Goal: Task Accomplishment & Management: Manage account settings

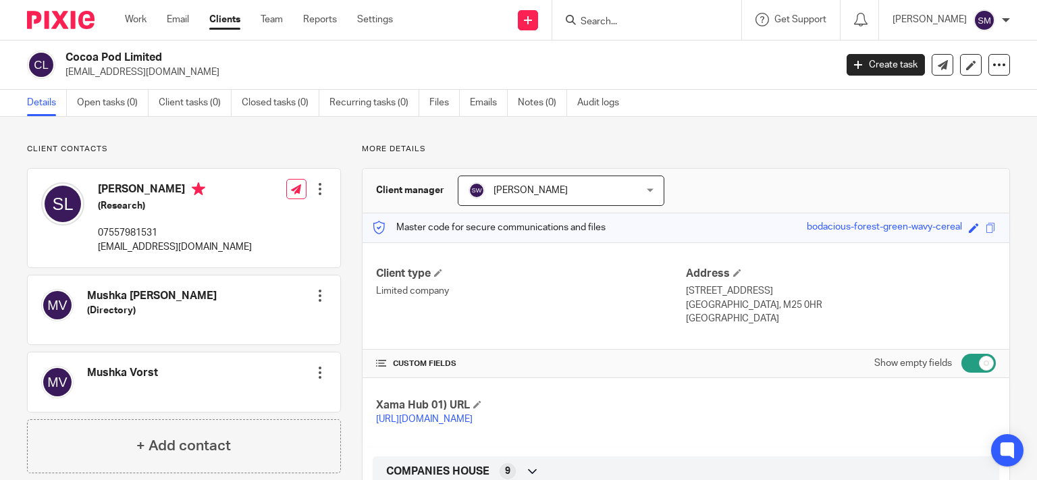
click input "Search"
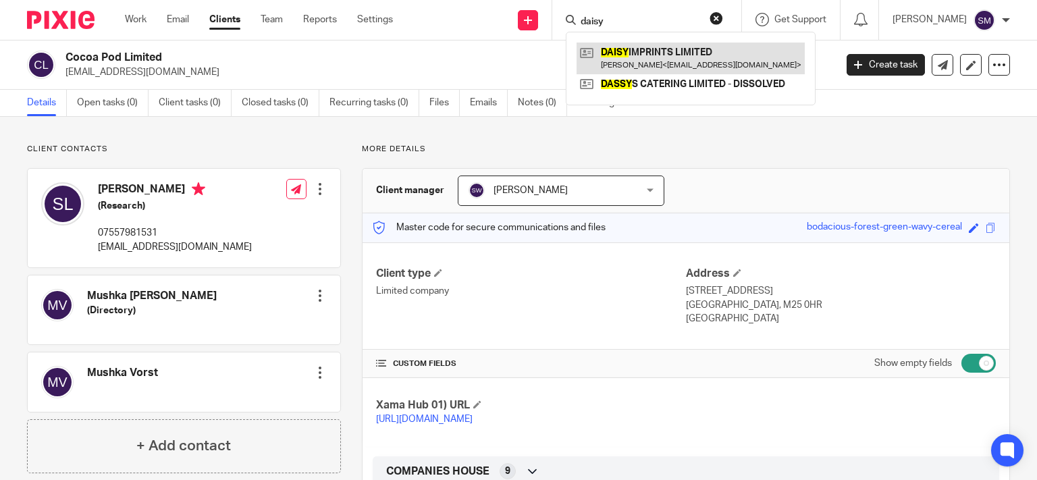
type input "daisy"
click link
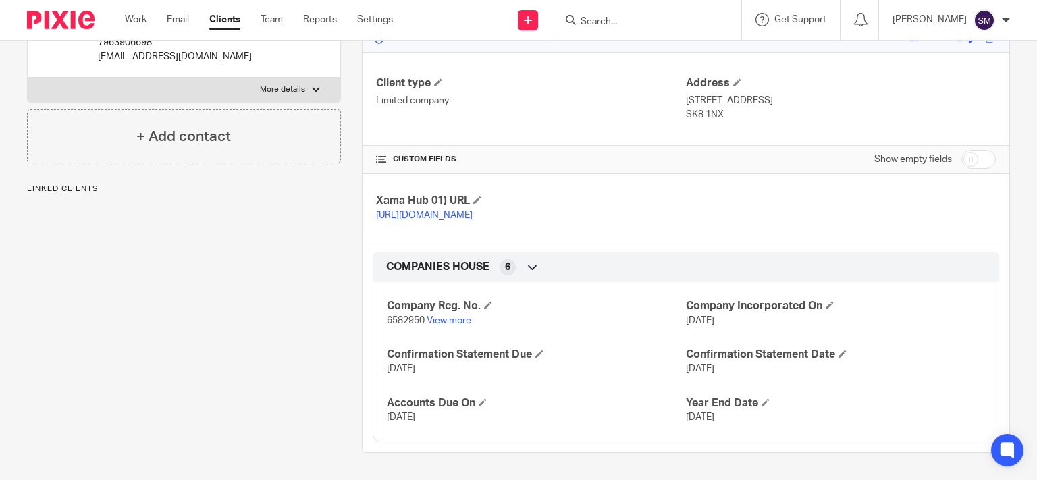
scroll to position [202, 0]
click at [973, 153] on input "checkbox" at bounding box center [978, 159] width 34 height 19
checkbox input "true"
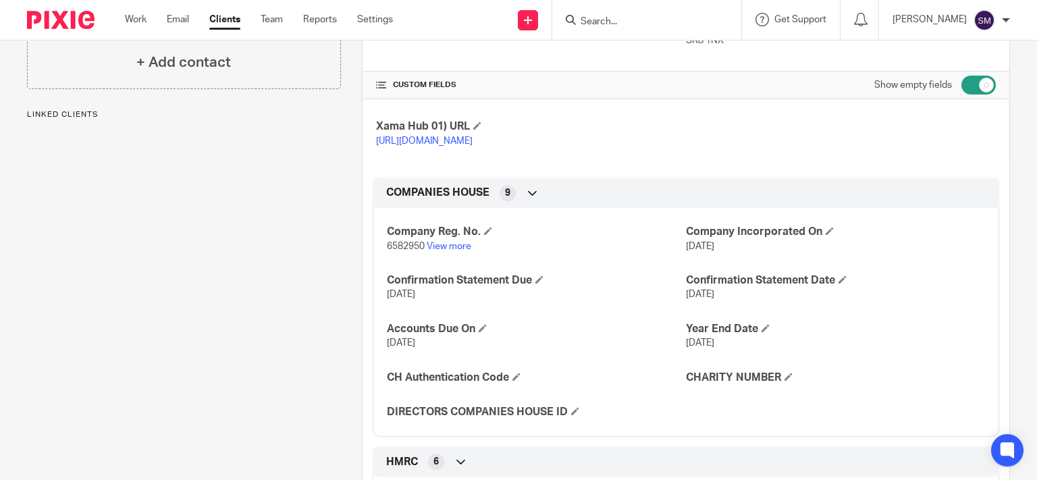
scroll to position [332, 0]
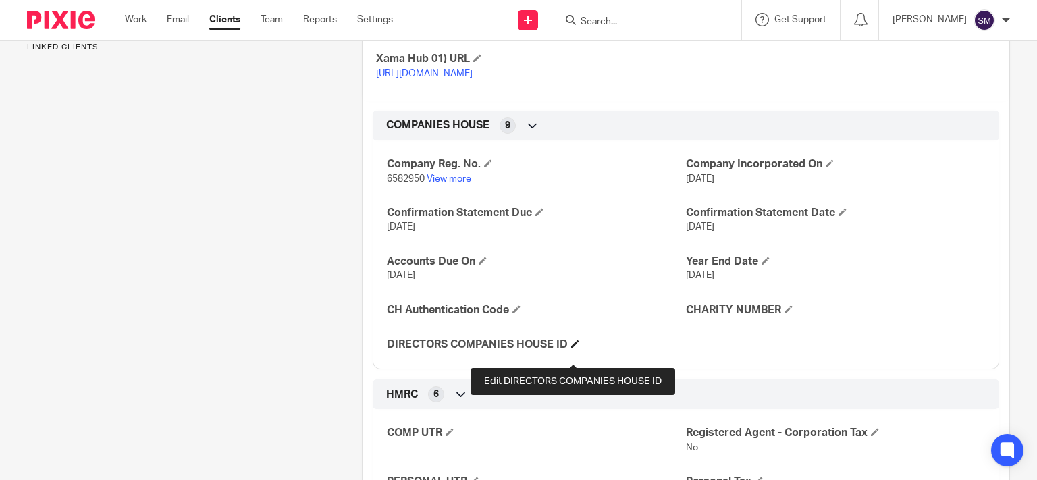
click at [574, 348] on span at bounding box center [575, 343] width 8 height 8
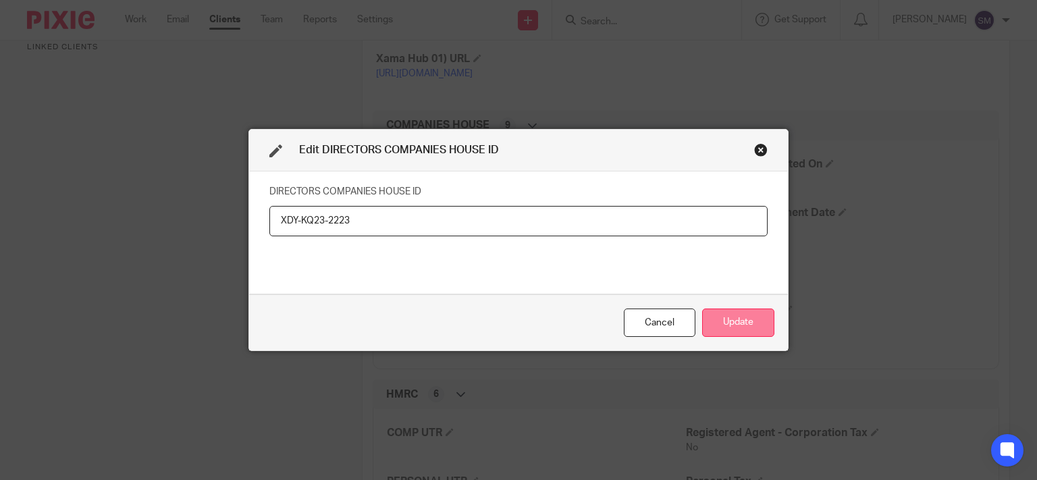
type input "XDY-KQ23-2223"
click at [751, 312] on button "Update" at bounding box center [738, 322] width 72 height 29
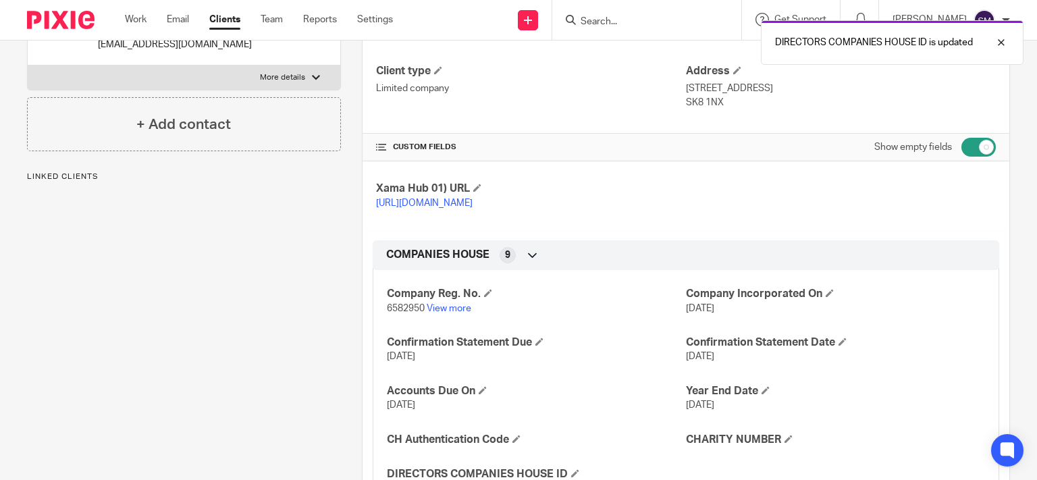
scroll to position [0, 0]
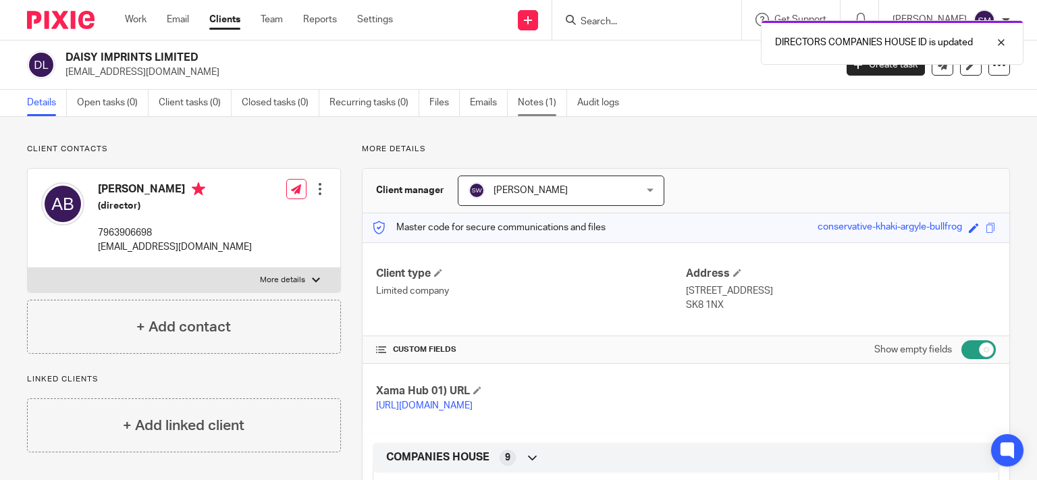
click at [529, 107] on link "Notes (1)" at bounding box center [542, 103] width 49 height 26
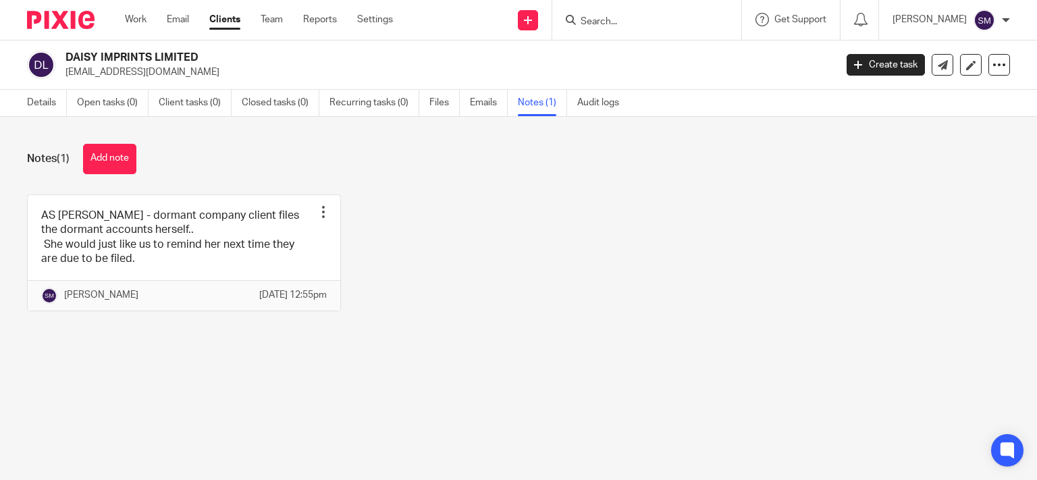
click at [26, 108] on div "Details Open tasks (0) Client tasks (0) Closed tasks (0) Recurring tasks (0) Fi…" at bounding box center [326, 103] width 653 height 26
click at [47, 96] on link "Details" at bounding box center [47, 103] width 40 height 26
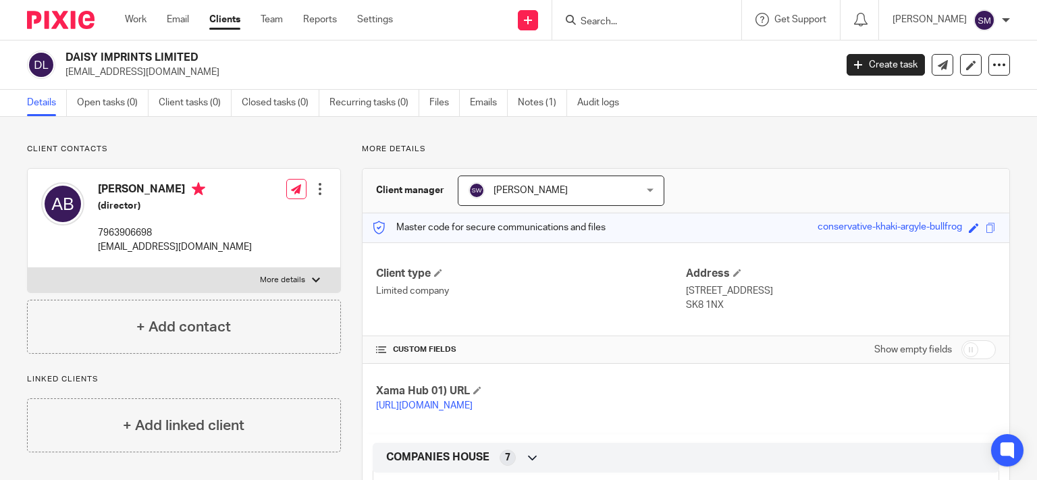
click at [611, 13] on form at bounding box center [651, 19] width 144 height 17
click at [605, 18] on input "Search" at bounding box center [639, 22] width 121 height 12
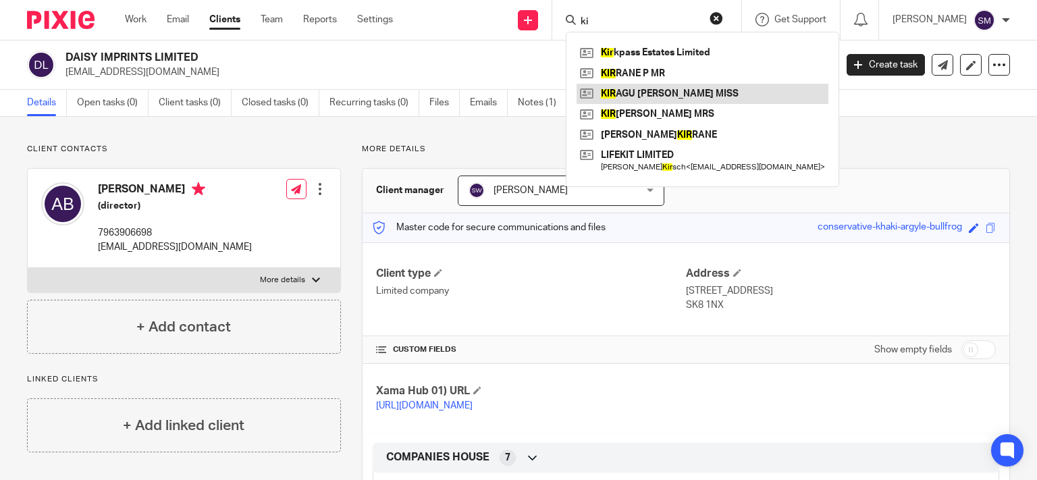
type input "k"
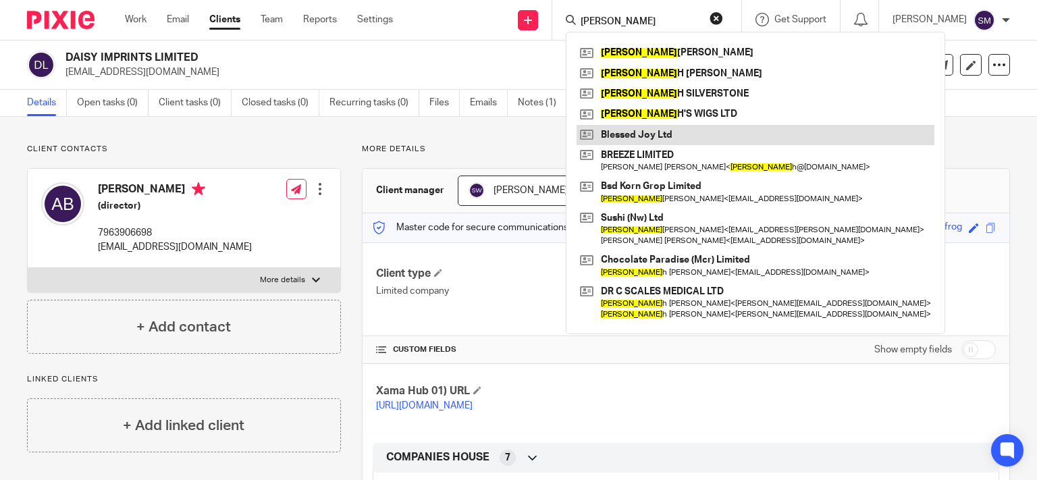
type input "sara"
click at [670, 128] on link at bounding box center [755, 135] width 358 height 20
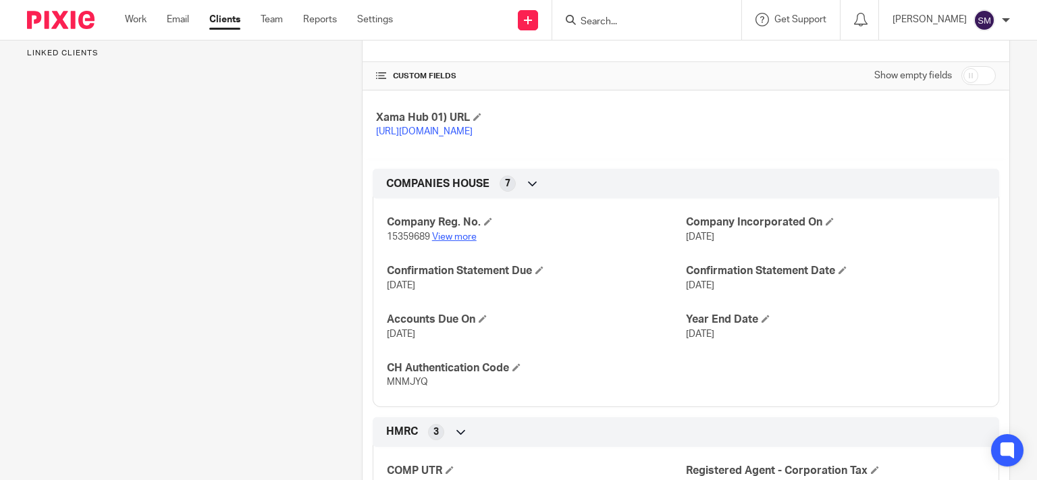
scroll to position [324, 0]
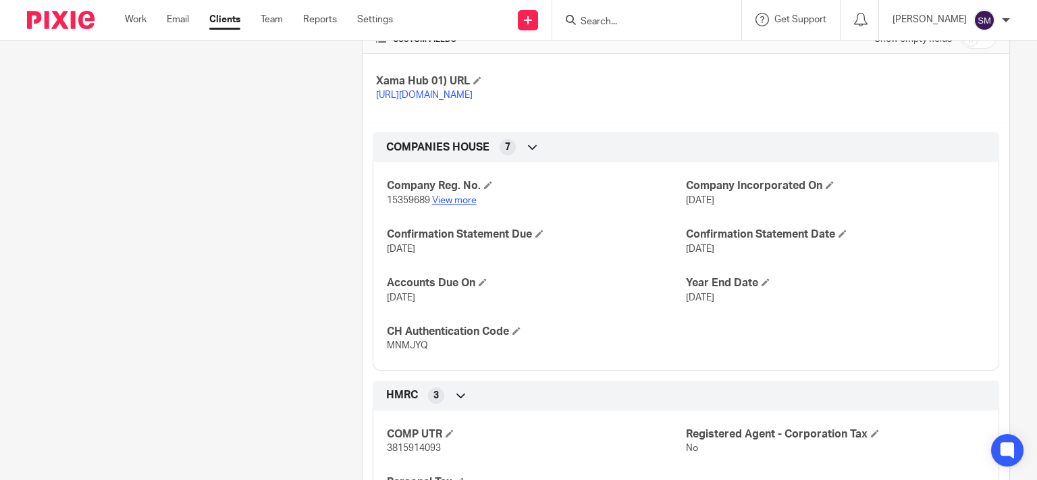
click at [439, 205] on link "View more" at bounding box center [454, 200] width 45 height 9
click at [389, 205] on span "15359689" at bounding box center [408, 200] width 43 height 9
copy p "15359689"
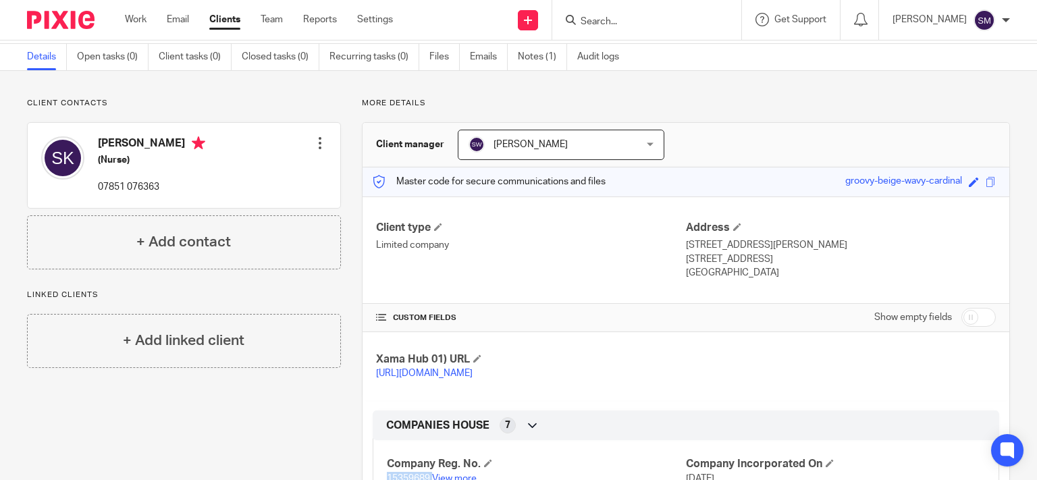
scroll to position [259, 0]
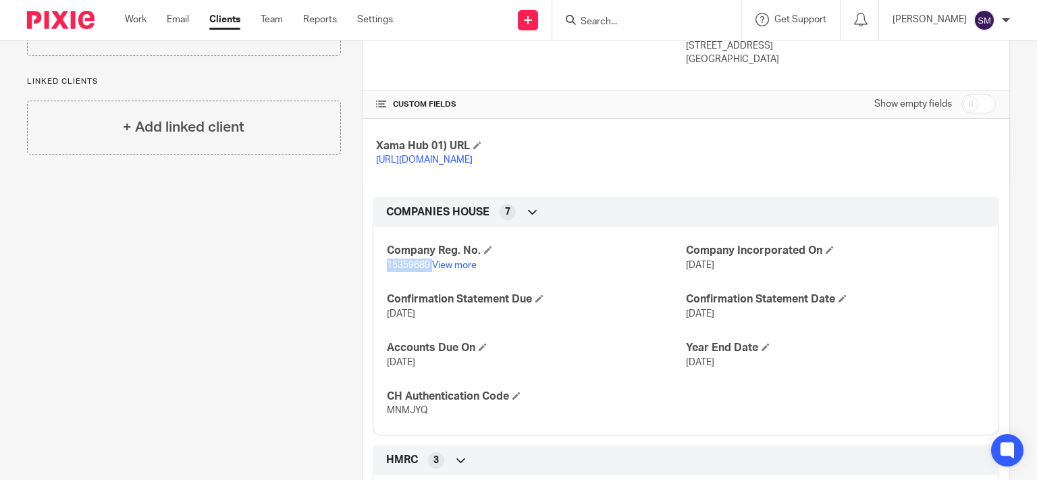
click at [387, 417] on p "MNMJYQ" at bounding box center [536, 410] width 299 height 13
copy span "MNMJYQ"
click at [619, 16] on input "Search" at bounding box center [639, 22] width 121 height 12
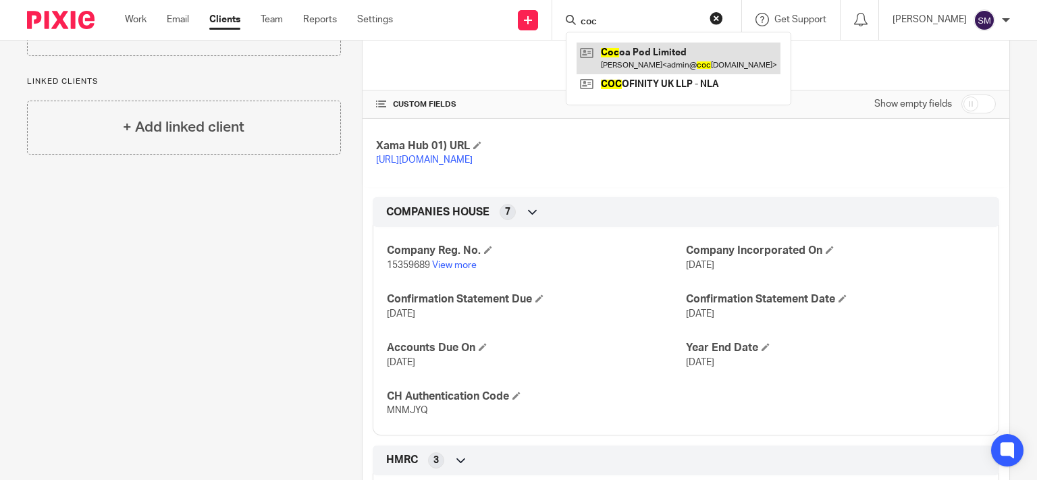
type input "coc"
click at [626, 64] on link at bounding box center [678, 58] width 204 height 31
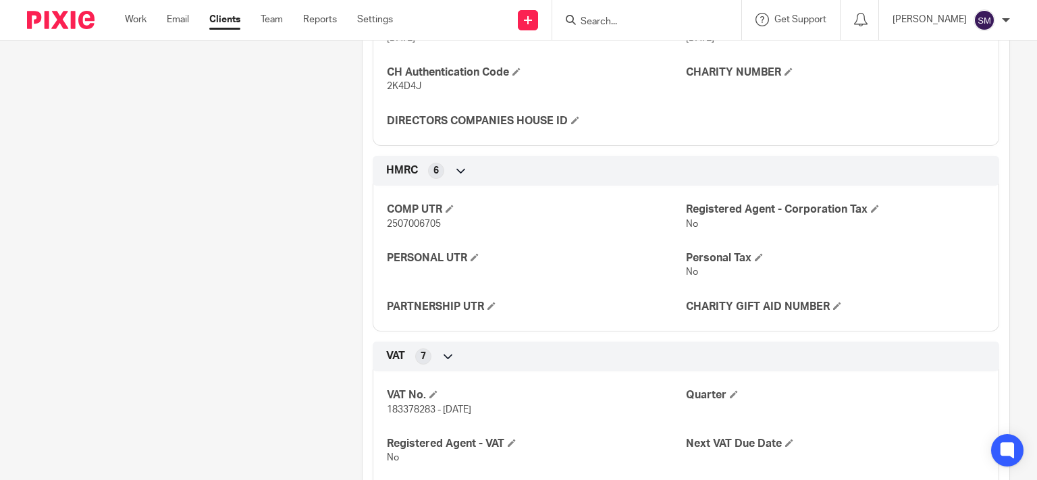
scroll to position [842, 0]
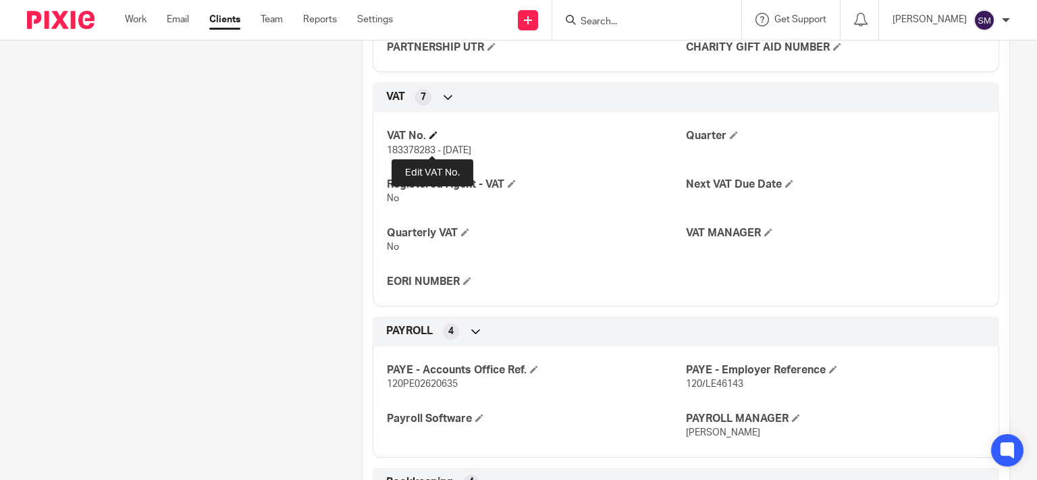
click at [433, 139] on span at bounding box center [433, 135] width 8 height 8
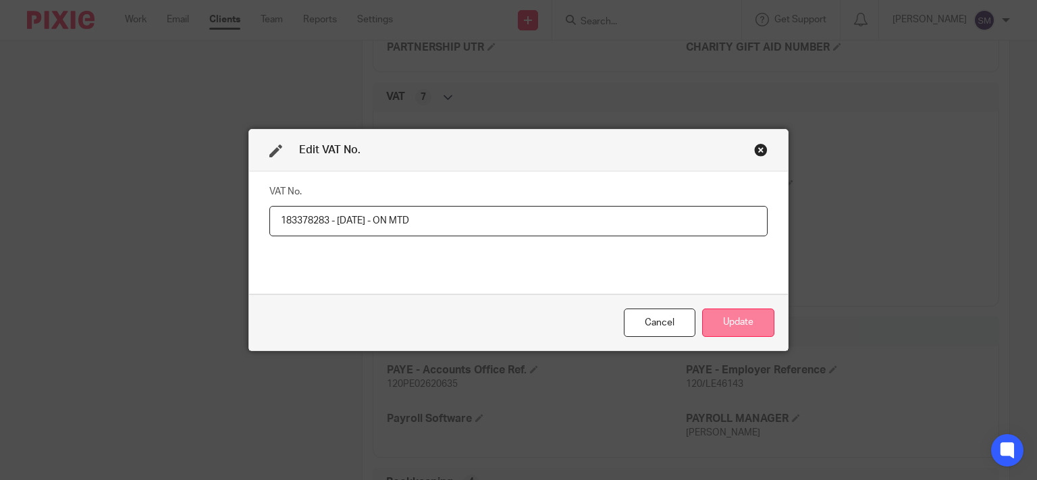
type input "183378283 - [DATE] - ON MTD"
click at [746, 312] on button "Update" at bounding box center [738, 322] width 72 height 29
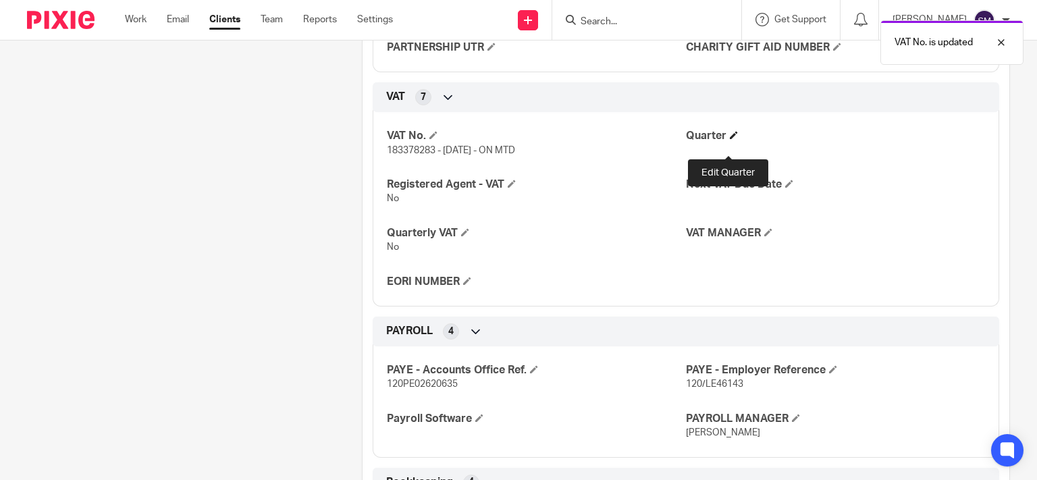
click at [729, 139] on span at bounding box center [733, 135] width 8 height 8
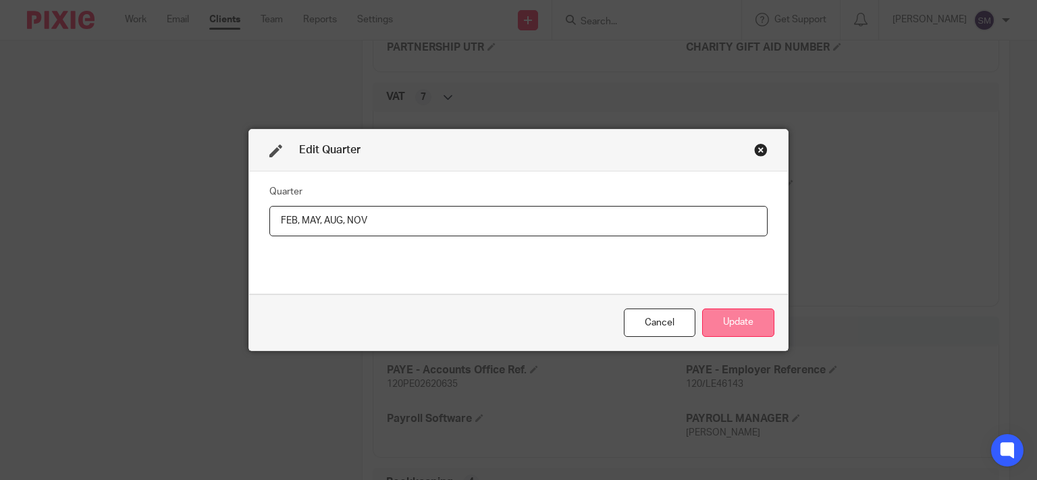
type input "FEB, MAY, AUG, NOV"
click at [735, 325] on button "Update" at bounding box center [738, 322] width 72 height 29
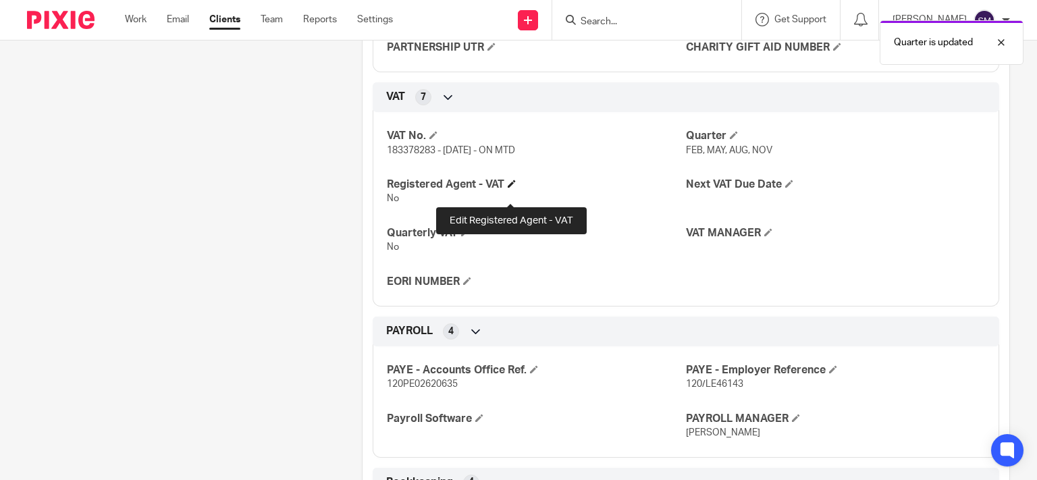
click at [512, 188] on span at bounding box center [511, 184] width 8 height 8
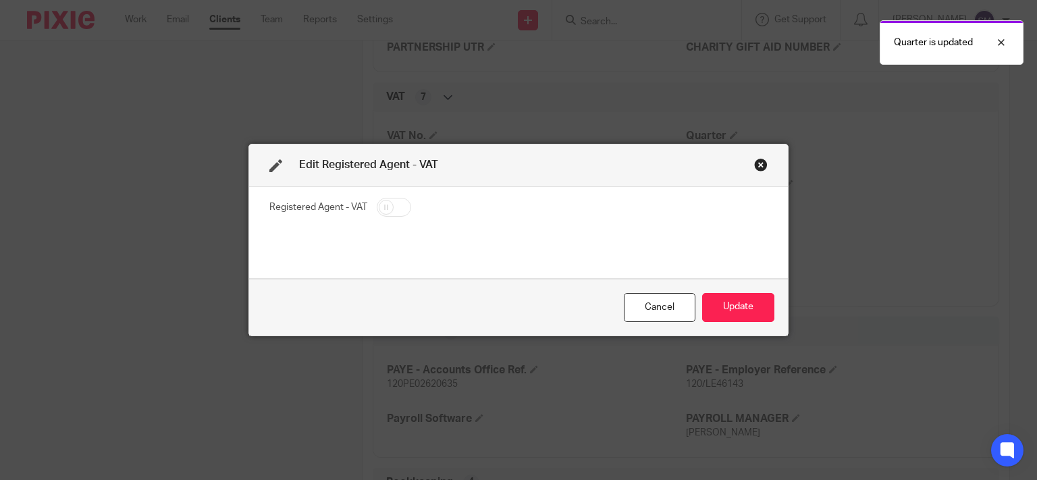
click at [384, 204] on input "checkbox" at bounding box center [394, 207] width 34 height 19
checkbox input "true"
click at [744, 306] on button "Update" at bounding box center [738, 307] width 72 height 29
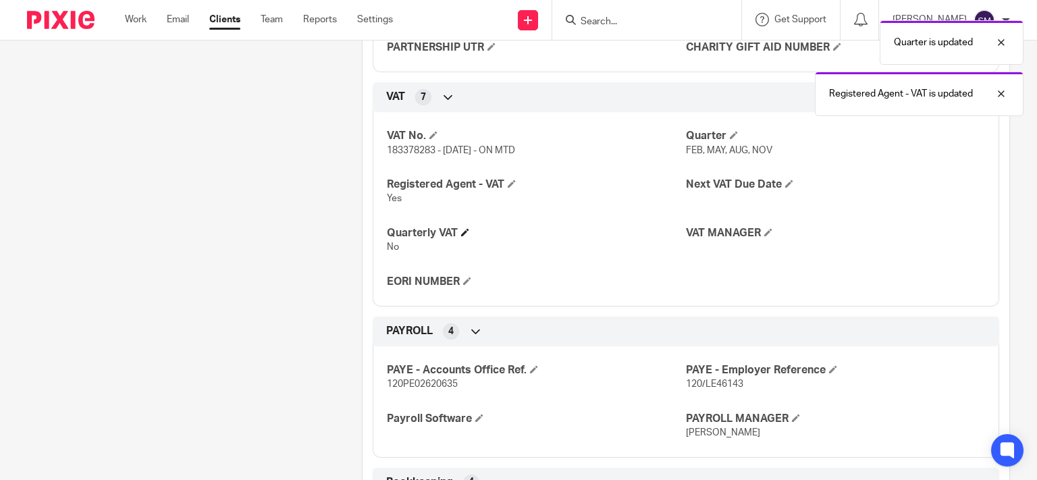
click at [471, 240] on h4 "Quarterly VAT" at bounding box center [536, 233] width 299 height 14
click at [465, 239] on h4 "Quarterly VAT" at bounding box center [536, 233] width 299 height 14
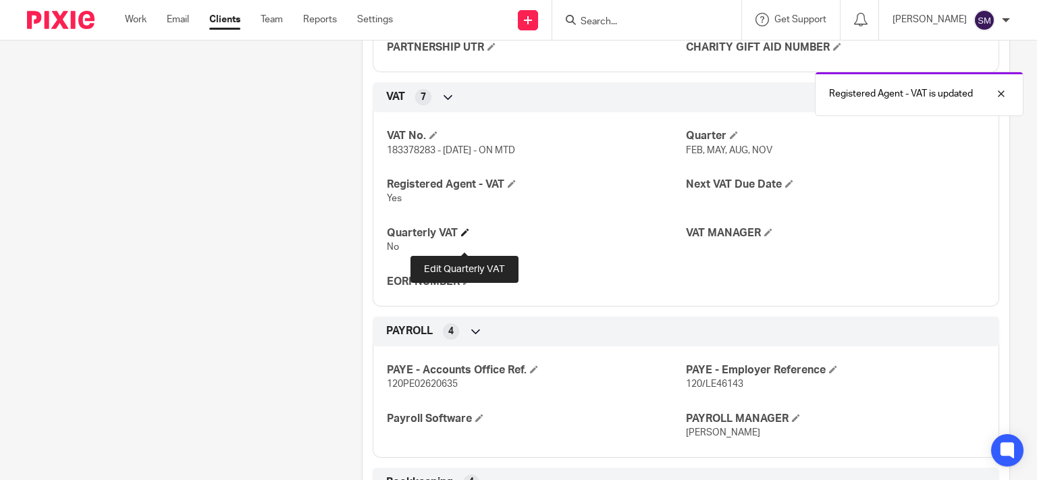
click at [462, 236] on span at bounding box center [465, 232] width 8 height 8
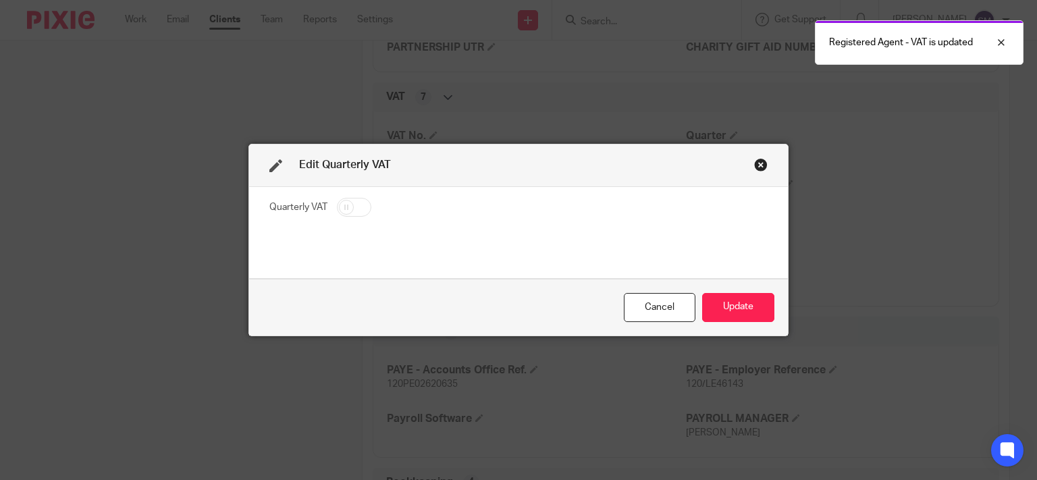
click at [353, 209] on input "checkbox" at bounding box center [354, 207] width 34 height 19
checkbox input "true"
click at [734, 303] on button "Update" at bounding box center [738, 307] width 72 height 29
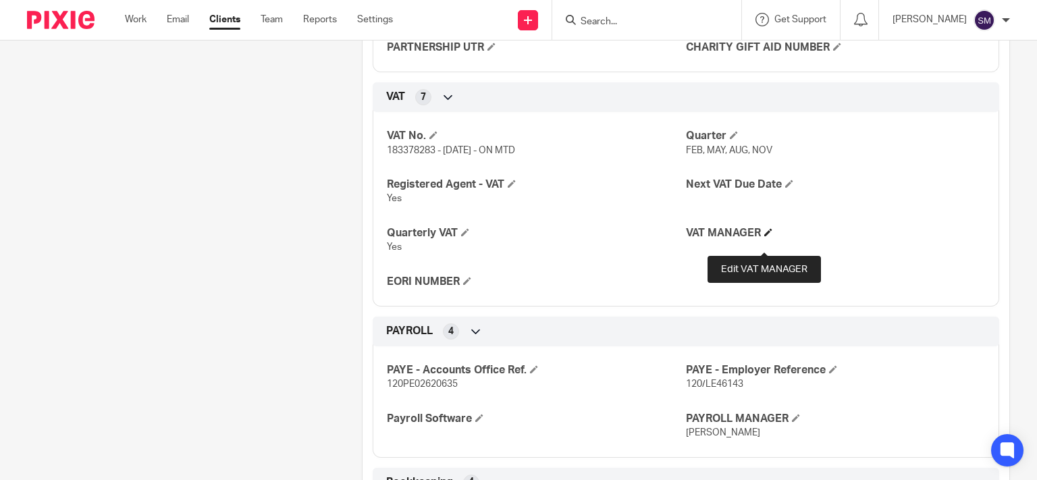
click at [765, 236] on span at bounding box center [768, 232] width 8 height 8
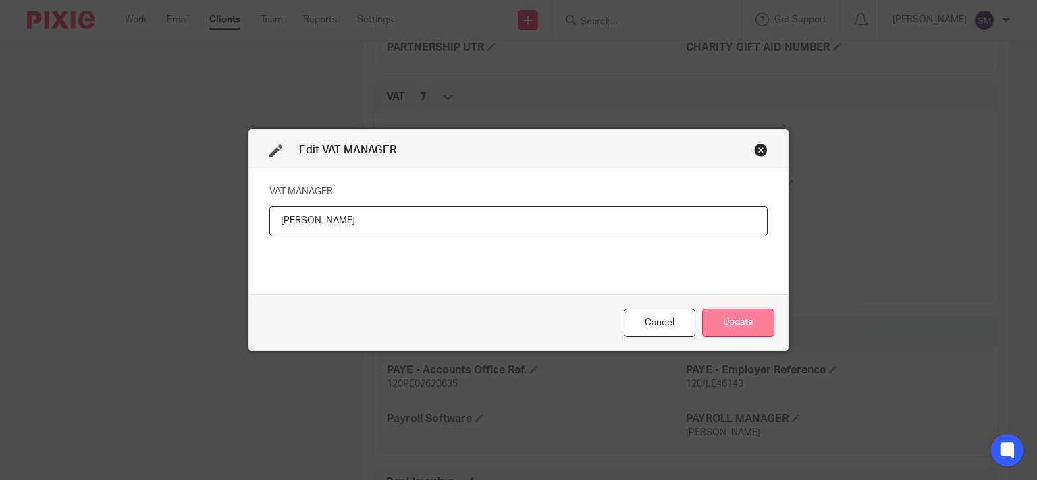
type input "STACEY"
click at [734, 316] on button "Update" at bounding box center [738, 322] width 72 height 29
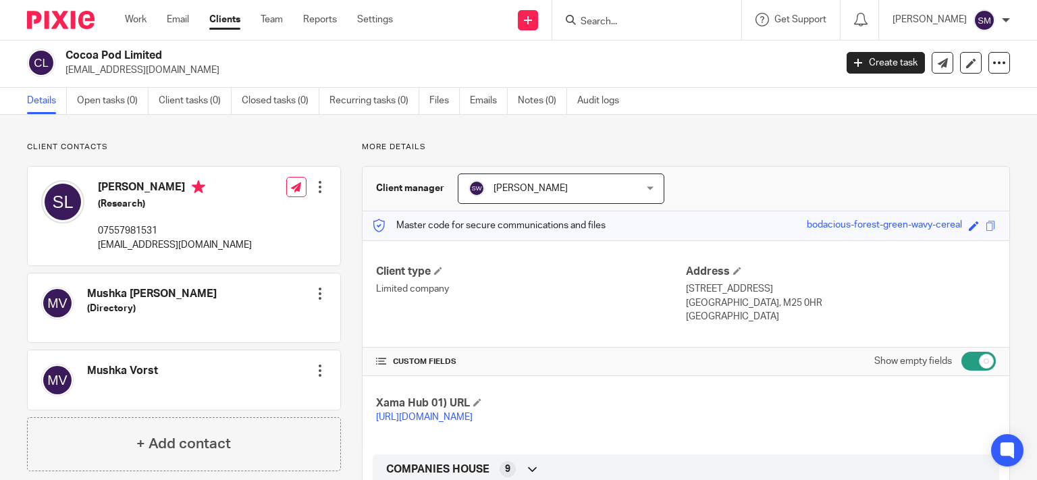
scroll to position [0, 0]
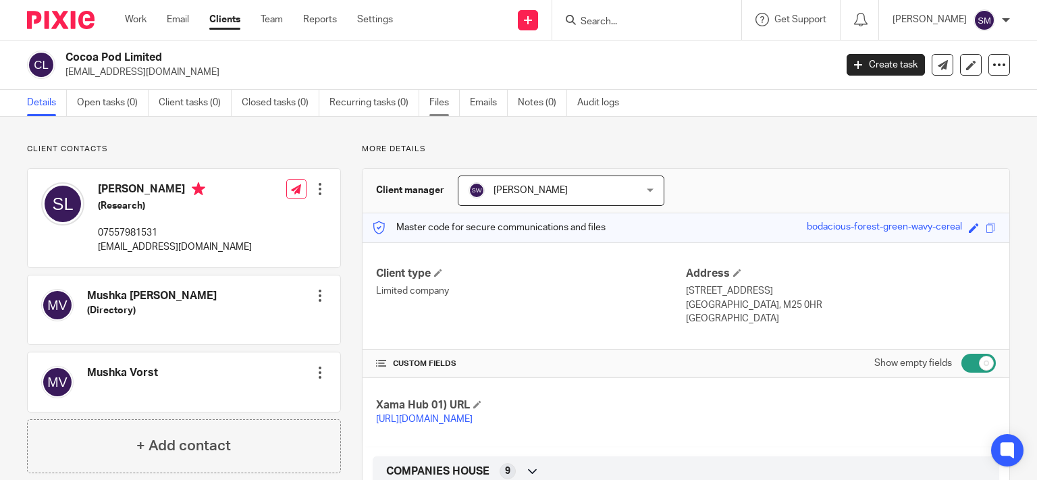
click at [441, 105] on link "Files" at bounding box center [444, 103] width 30 height 26
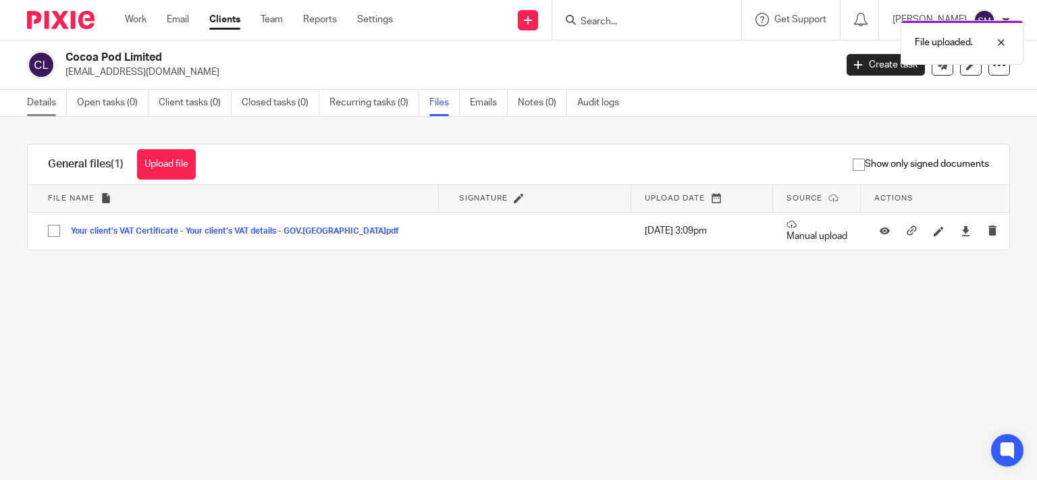
click at [28, 104] on link "Details" at bounding box center [47, 103] width 40 height 26
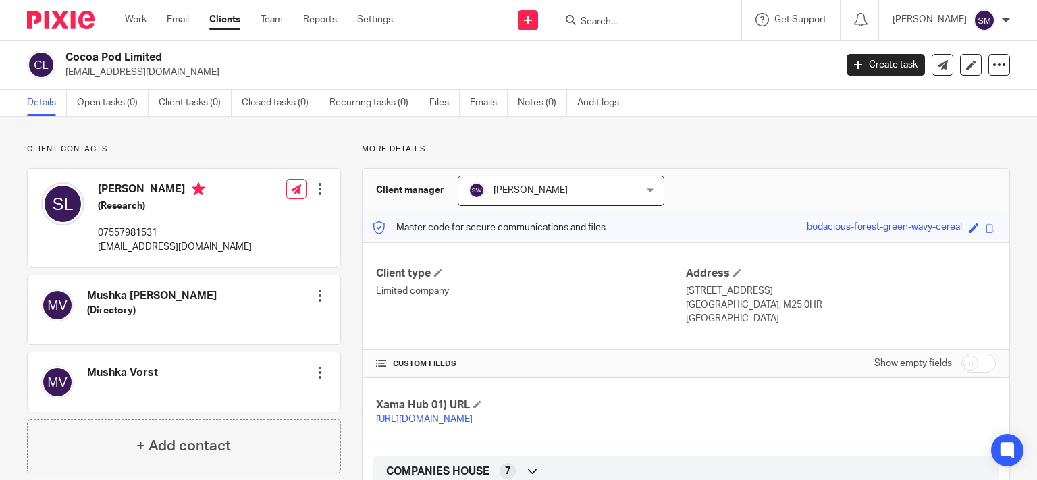
click at [597, 14] on form at bounding box center [651, 19] width 144 height 17
click at [596, 18] on input "Search" at bounding box center [639, 22] width 121 height 12
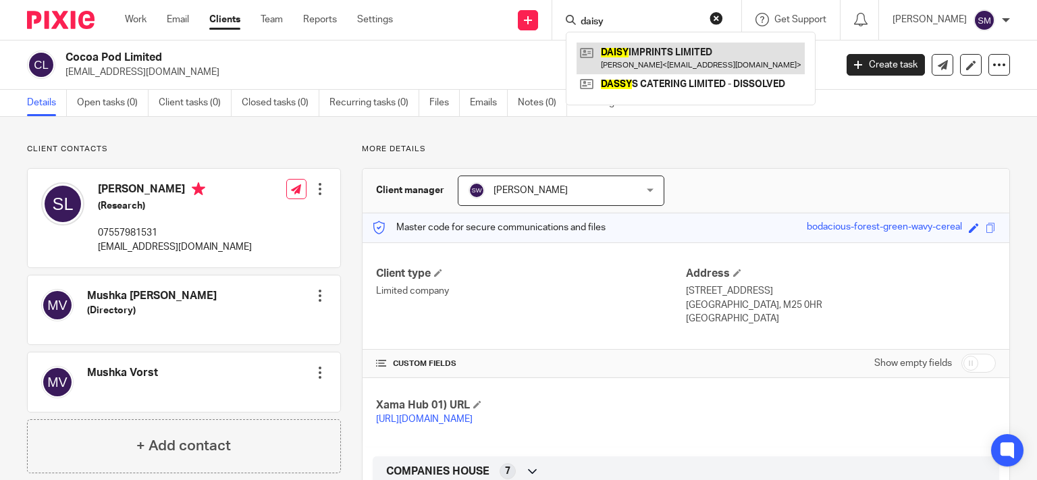
type input "daisy"
click at [613, 46] on link at bounding box center [690, 58] width 228 height 31
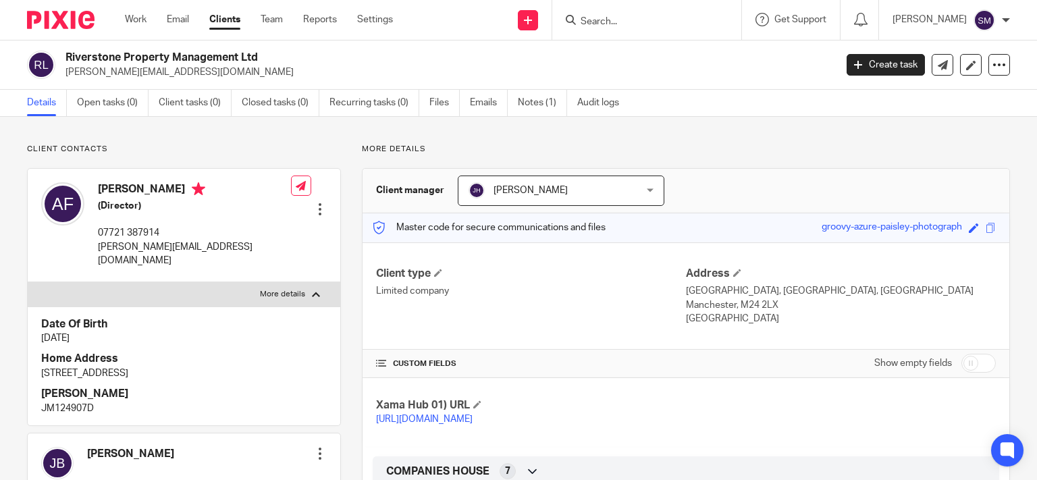
click at [627, 24] on input "Search" at bounding box center [639, 22] width 121 height 12
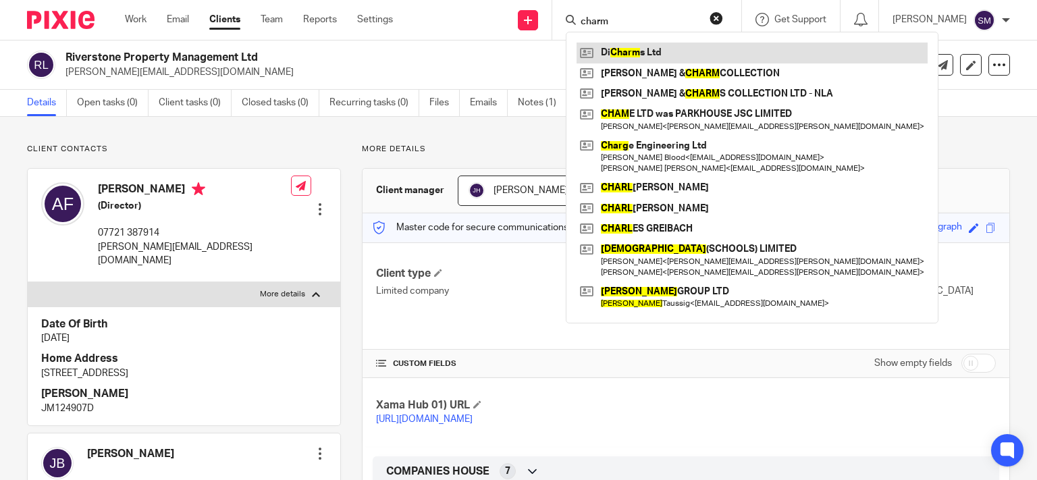
type input "charm"
click at [629, 52] on link at bounding box center [751, 53] width 351 height 20
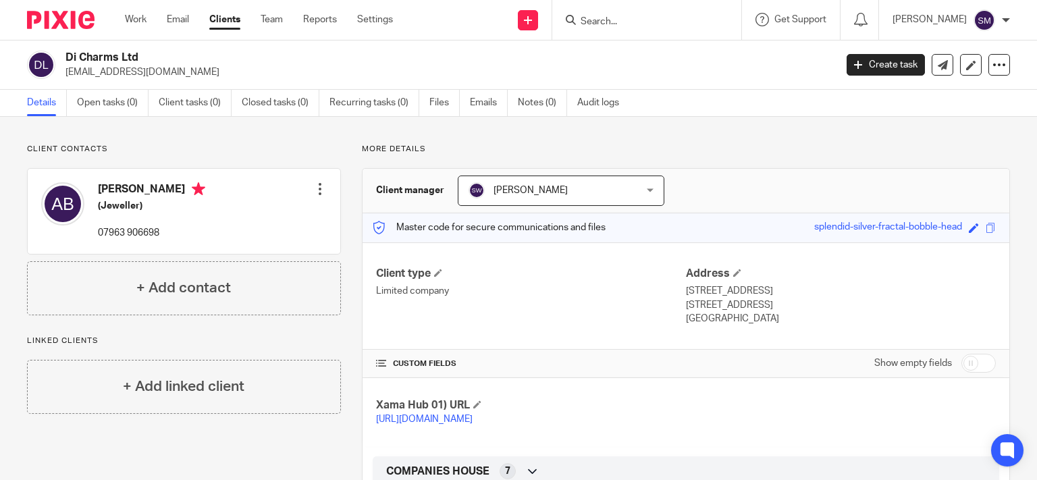
click at [983, 360] on input "checkbox" at bounding box center [978, 363] width 34 height 19
checkbox input "true"
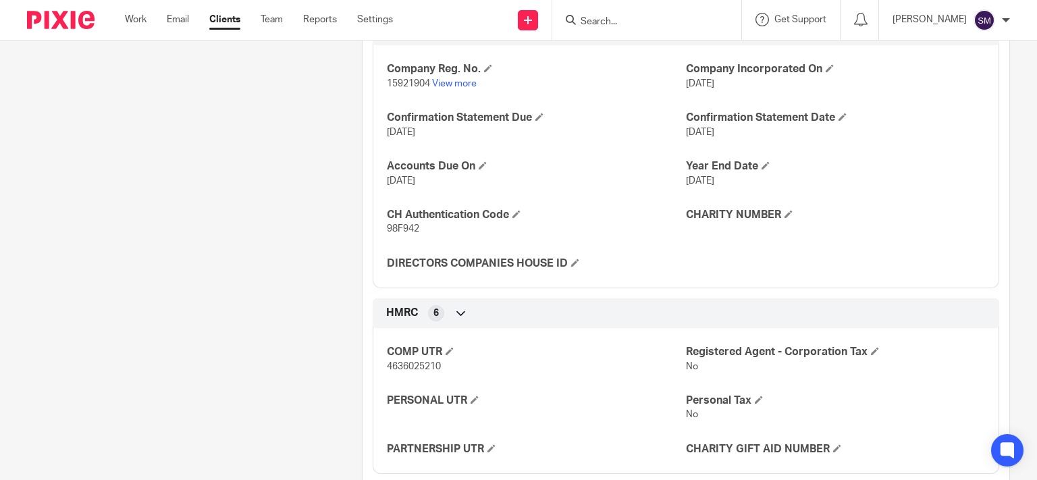
scroll to position [453, 0]
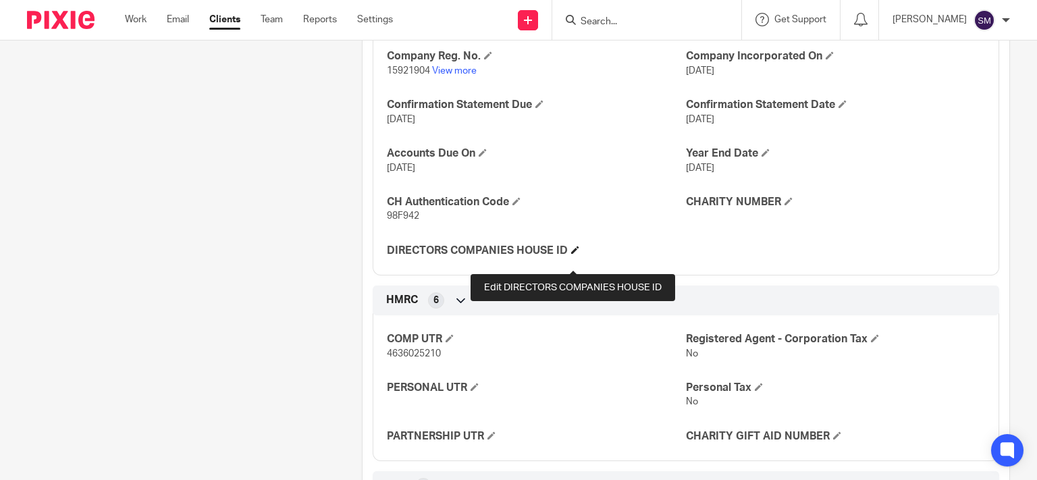
click at [574, 254] on span at bounding box center [575, 250] width 8 height 8
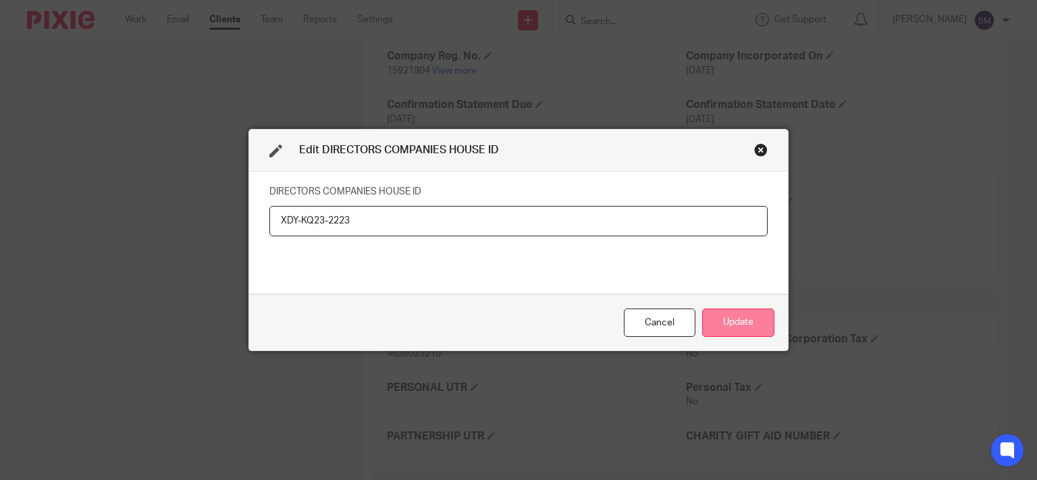
type input "XDY-KQ23-2223"
click at [735, 325] on button "Update" at bounding box center [738, 322] width 72 height 29
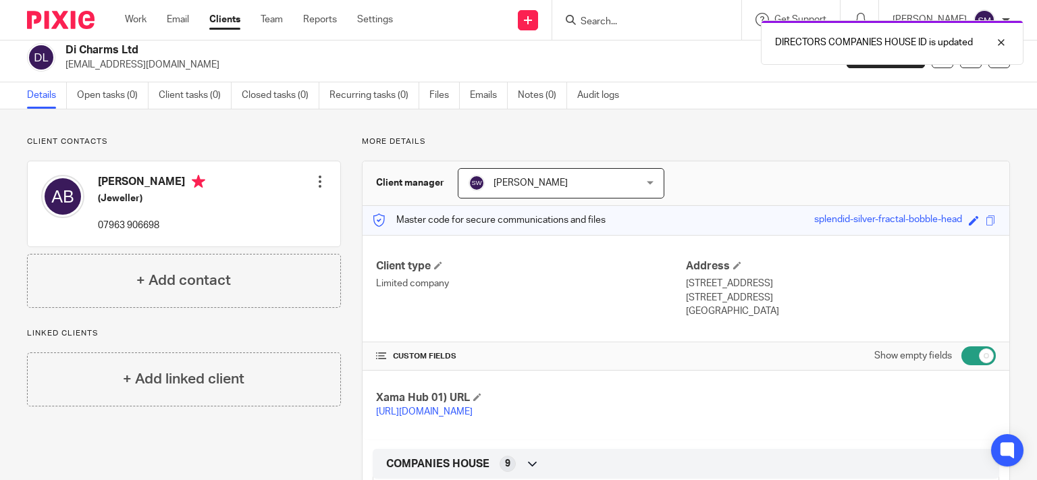
scroll to position [0, 0]
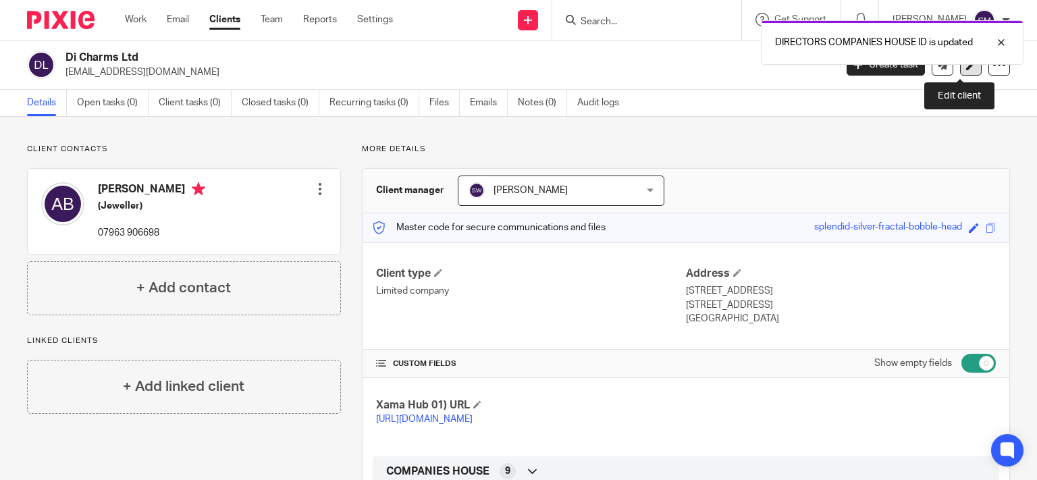
click at [964, 74] on link at bounding box center [971, 65] width 22 height 22
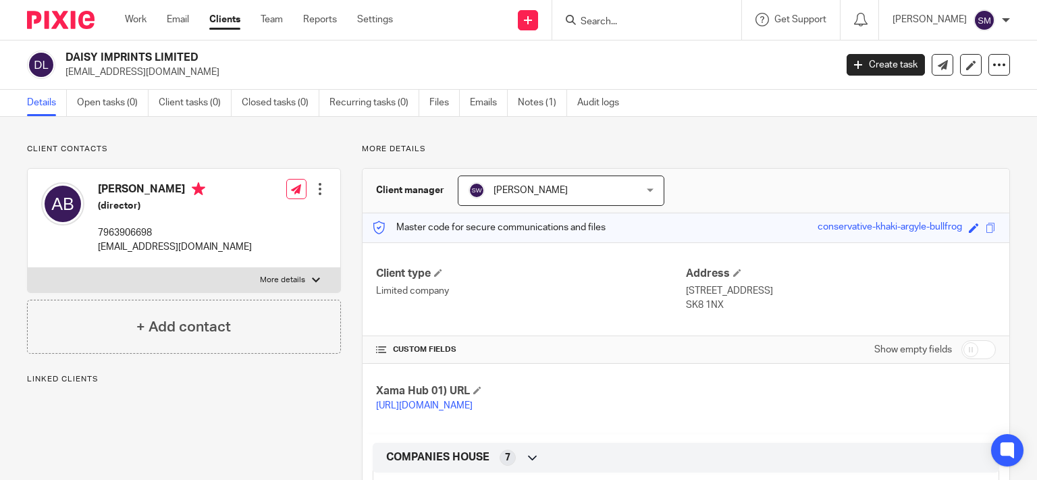
scroll to position [251, 0]
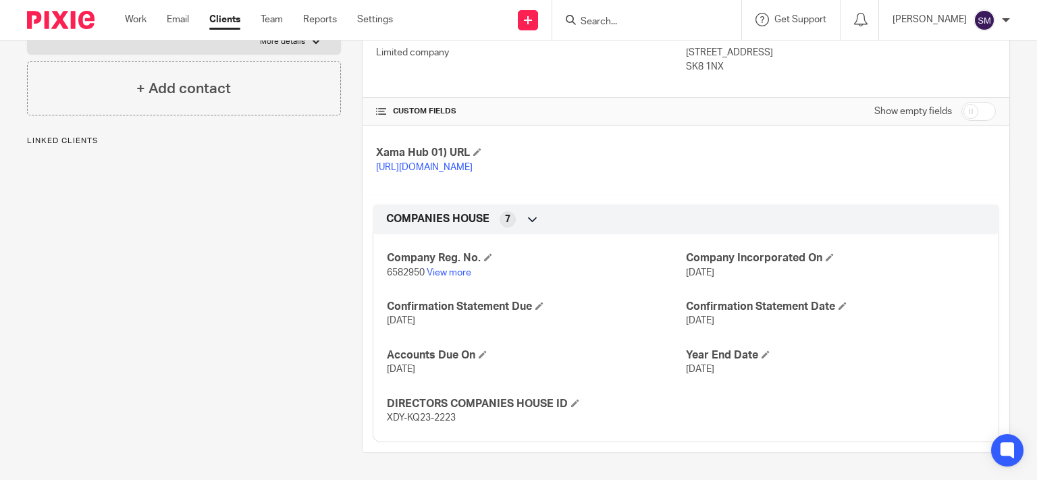
click at [427, 419] on span "XDY-KQ23-2223" at bounding box center [421, 417] width 69 height 9
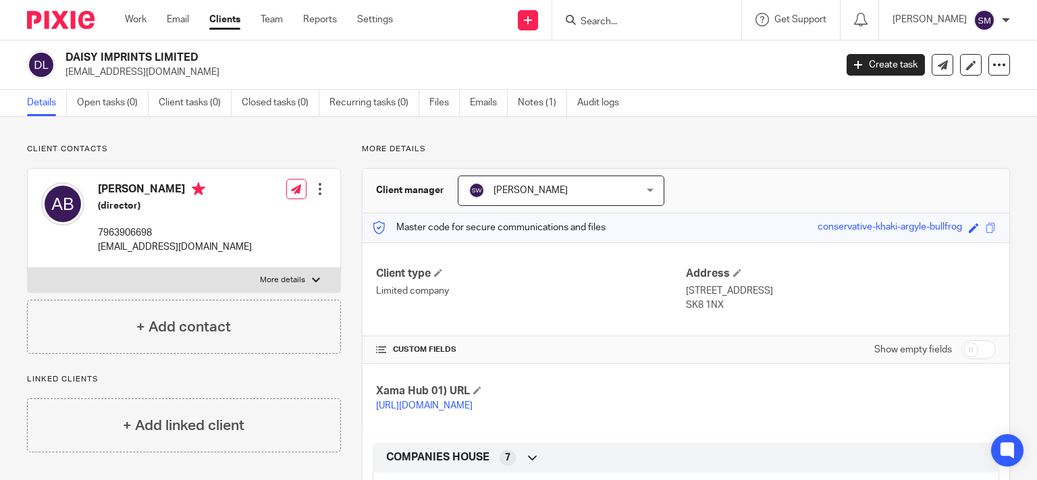
click at [620, 17] on input "Search" at bounding box center [639, 22] width 121 height 12
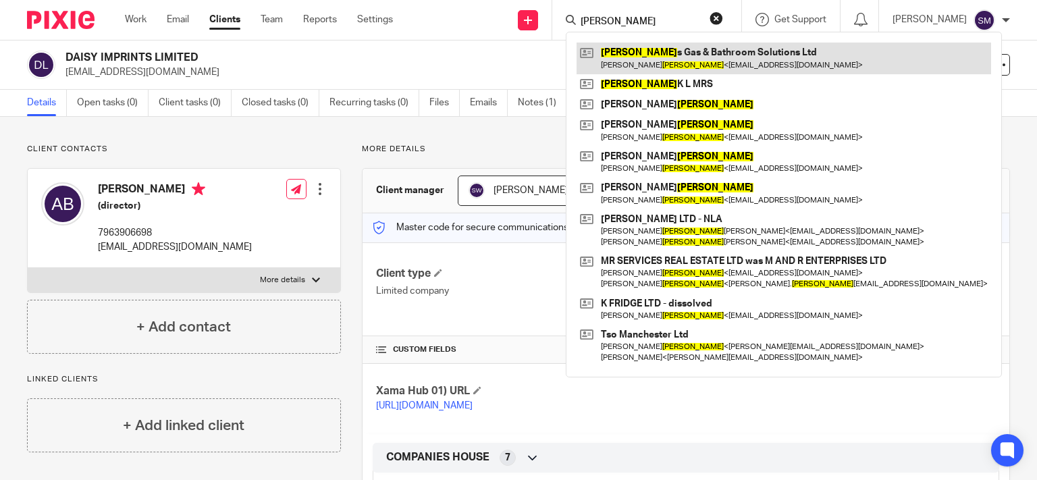
type input "goodman"
click at [642, 70] on link at bounding box center [783, 58] width 414 height 31
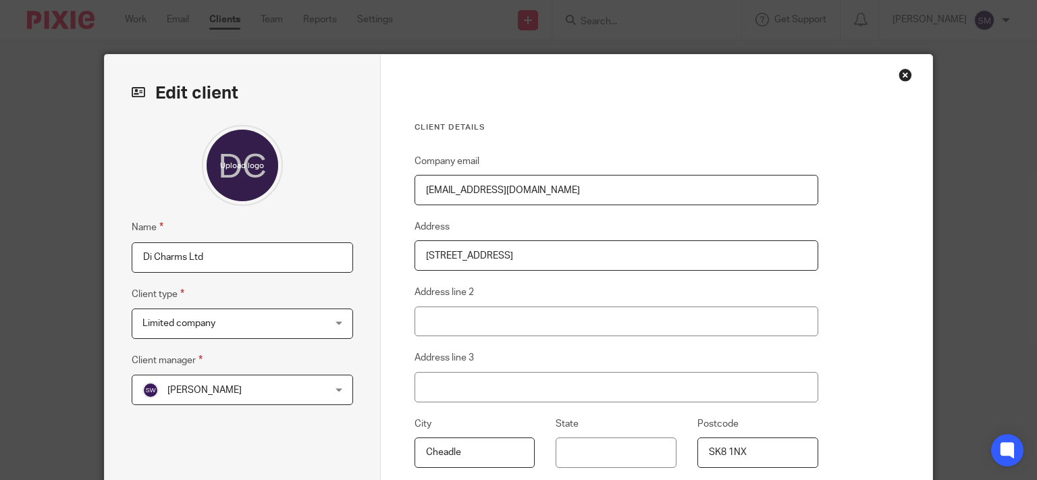
click at [268, 256] on input "Di Charms Ltd" at bounding box center [242, 257] width 221 height 30
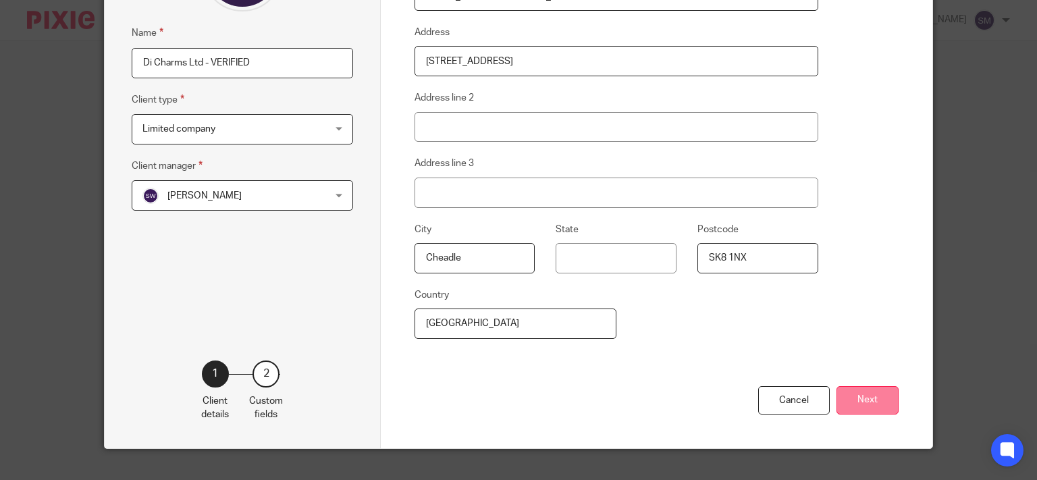
type input "Di Charms Ltd - VERIFIED"
click at [874, 408] on button "Next" at bounding box center [867, 400] width 62 height 29
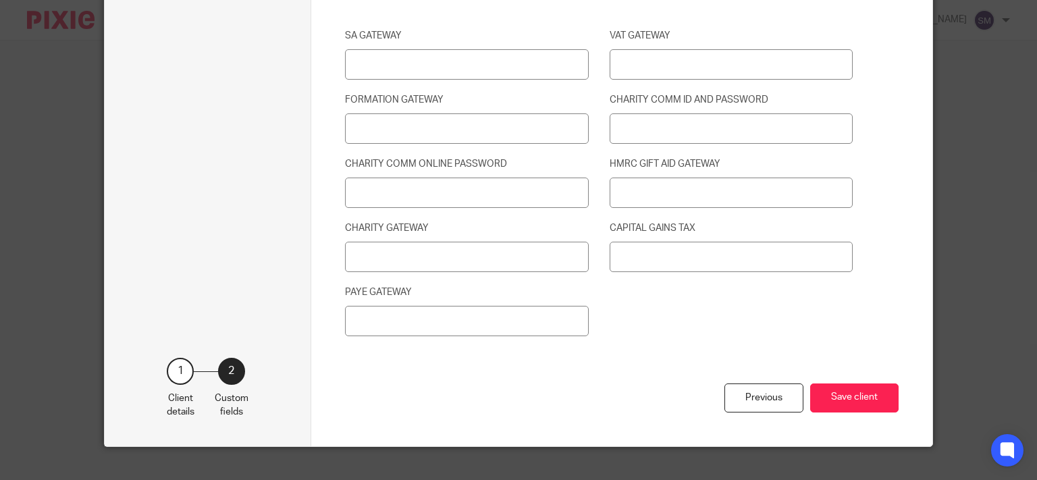
scroll to position [1900, 0]
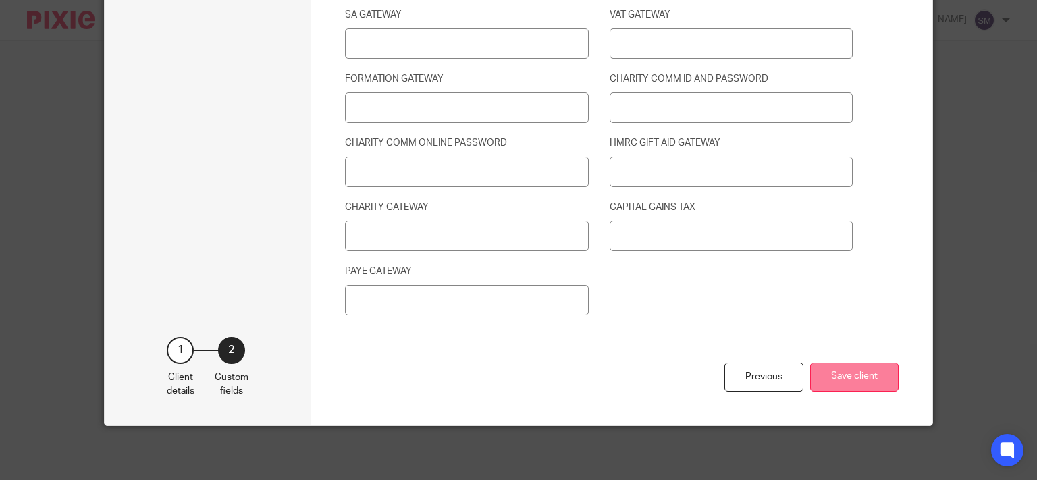
click at [873, 390] on button "Save client" at bounding box center [854, 376] width 88 height 29
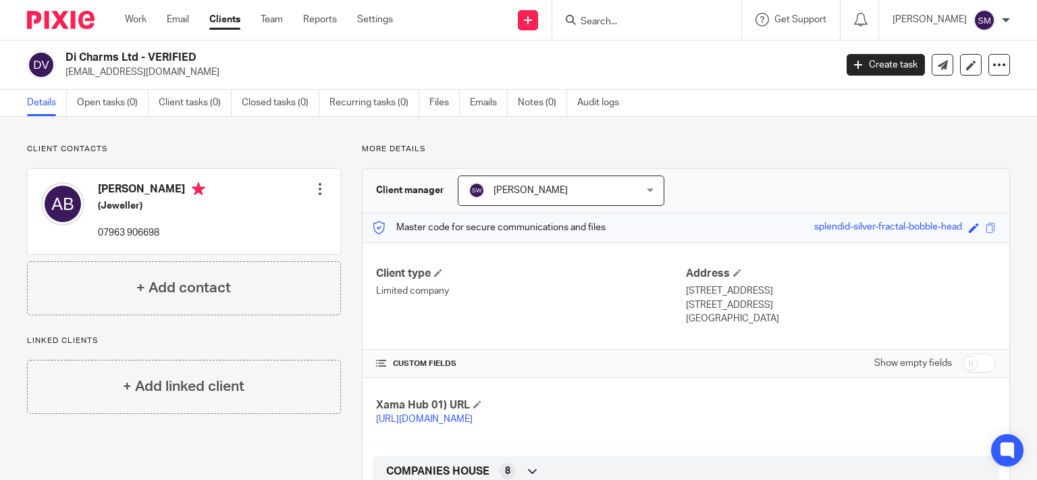
click at [595, 12] on form at bounding box center [651, 19] width 144 height 17
click at [595, 26] on input "Search" at bounding box center [639, 22] width 121 height 12
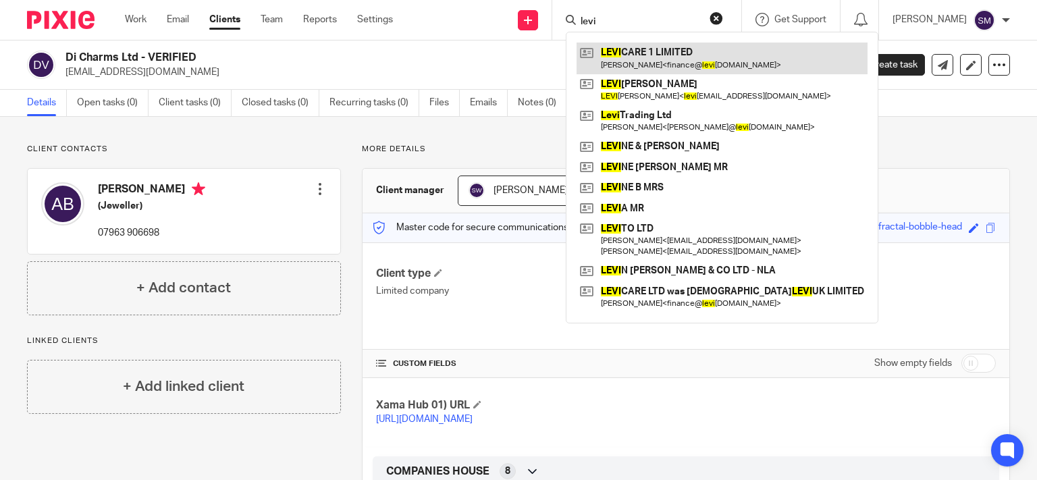
type input "levi"
click at [707, 53] on link at bounding box center [721, 58] width 291 height 31
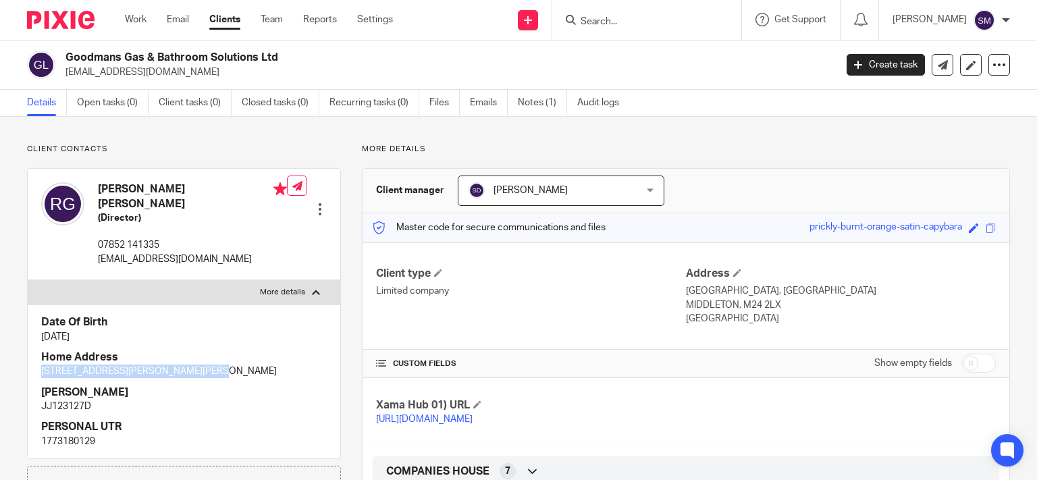
click at [28, 363] on div "Date Of Birth [DATE] Home Address [STREET_ADDRESS][PERSON_NAME] NINO JJ123127D …" at bounding box center [184, 381] width 312 height 154
